Goal: Find specific page/section: Find specific page/section

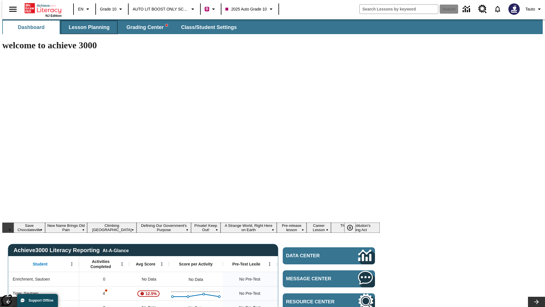
click at [87, 27] on span "Lesson Planning" at bounding box center [89, 27] width 41 height 7
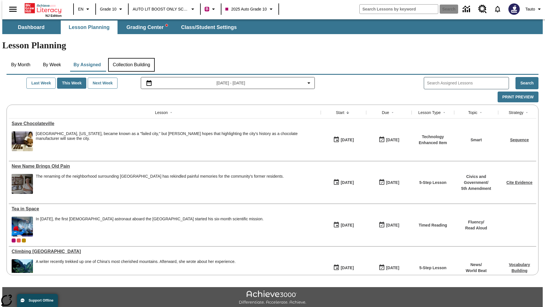
click at [131, 58] on button "Collection Building" at bounding box center [131, 65] width 47 height 14
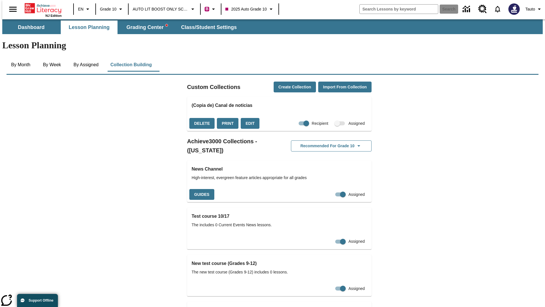
checkbox input "true"
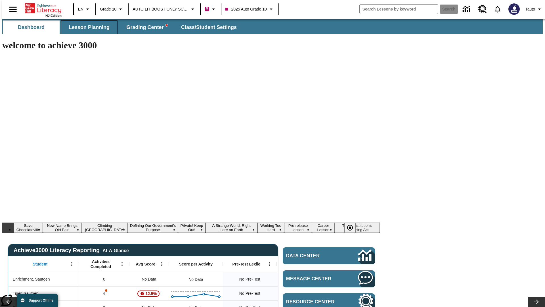
click at [87, 27] on span "Lesson Planning" at bounding box center [89, 27] width 41 height 7
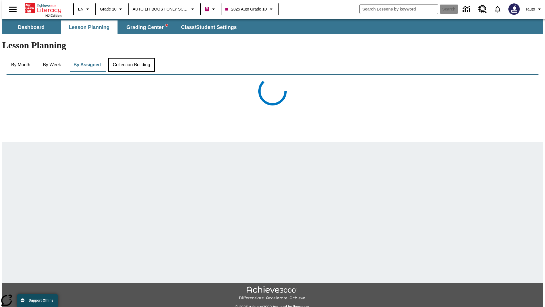
click at [131, 58] on button "Collection Building" at bounding box center [131, 65] width 47 height 14
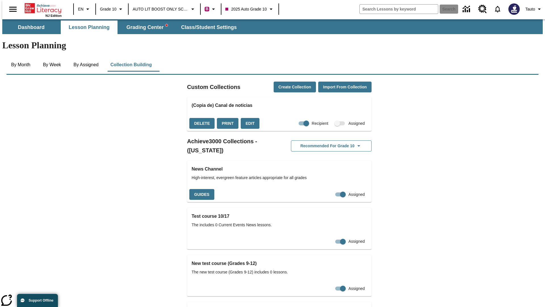
checkbox input "false"
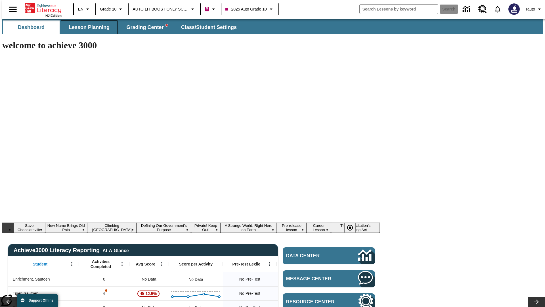
click at [87, 27] on span "Lesson Planning" at bounding box center [89, 27] width 41 height 7
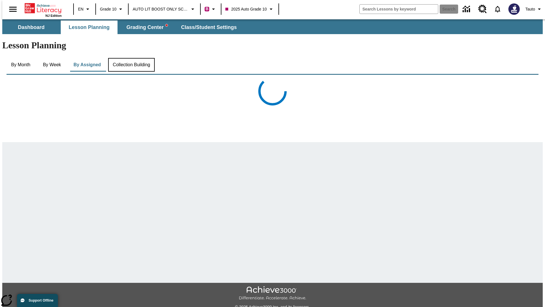
click at [131, 58] on button "Collection Building" at bounding box center [131, 65] width 47 height 14
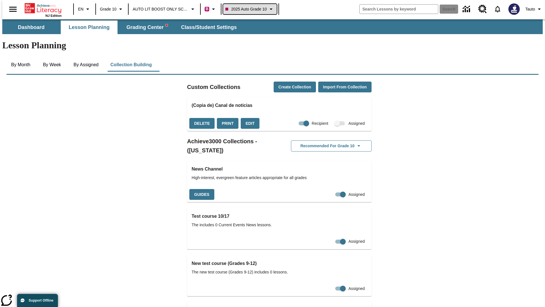
click at [249, 9] on span "2025 Auto Grade 10" at bounding box center [246, 9] width 41 height 6
